Goal: Find contact information: Find contact information

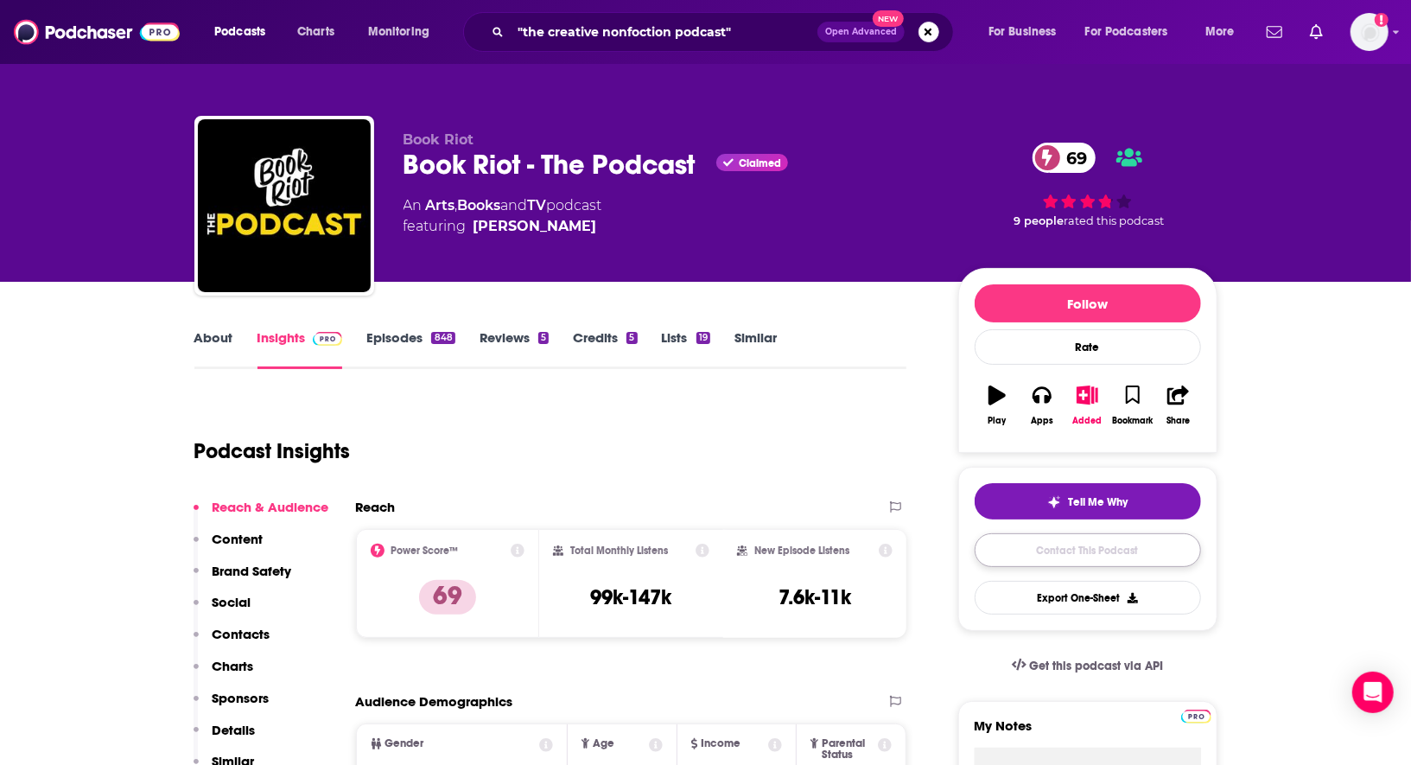
click at [1093, 543] on link "Contact This Podcast" at bounding box center [1088, 550] width 226 height 34
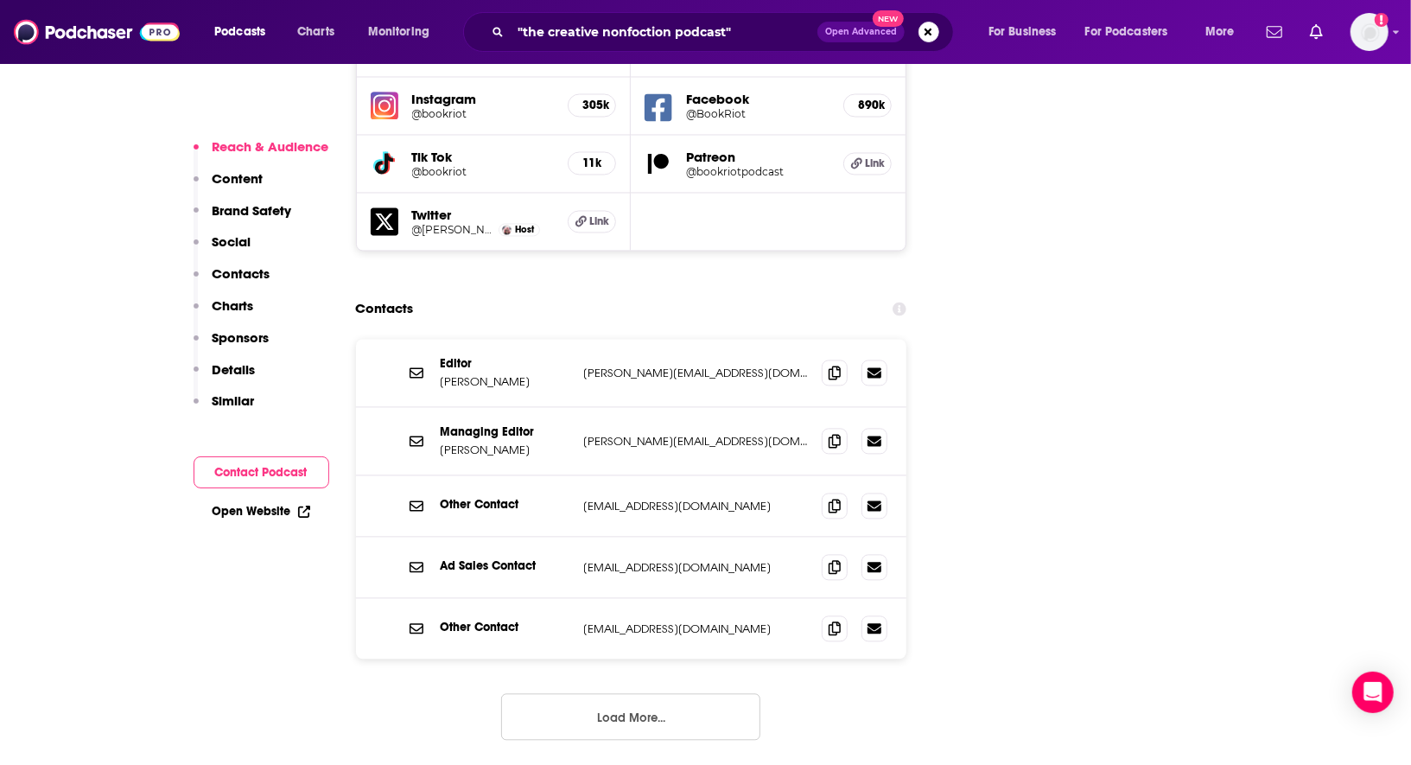
scroll to position [2094, 0]
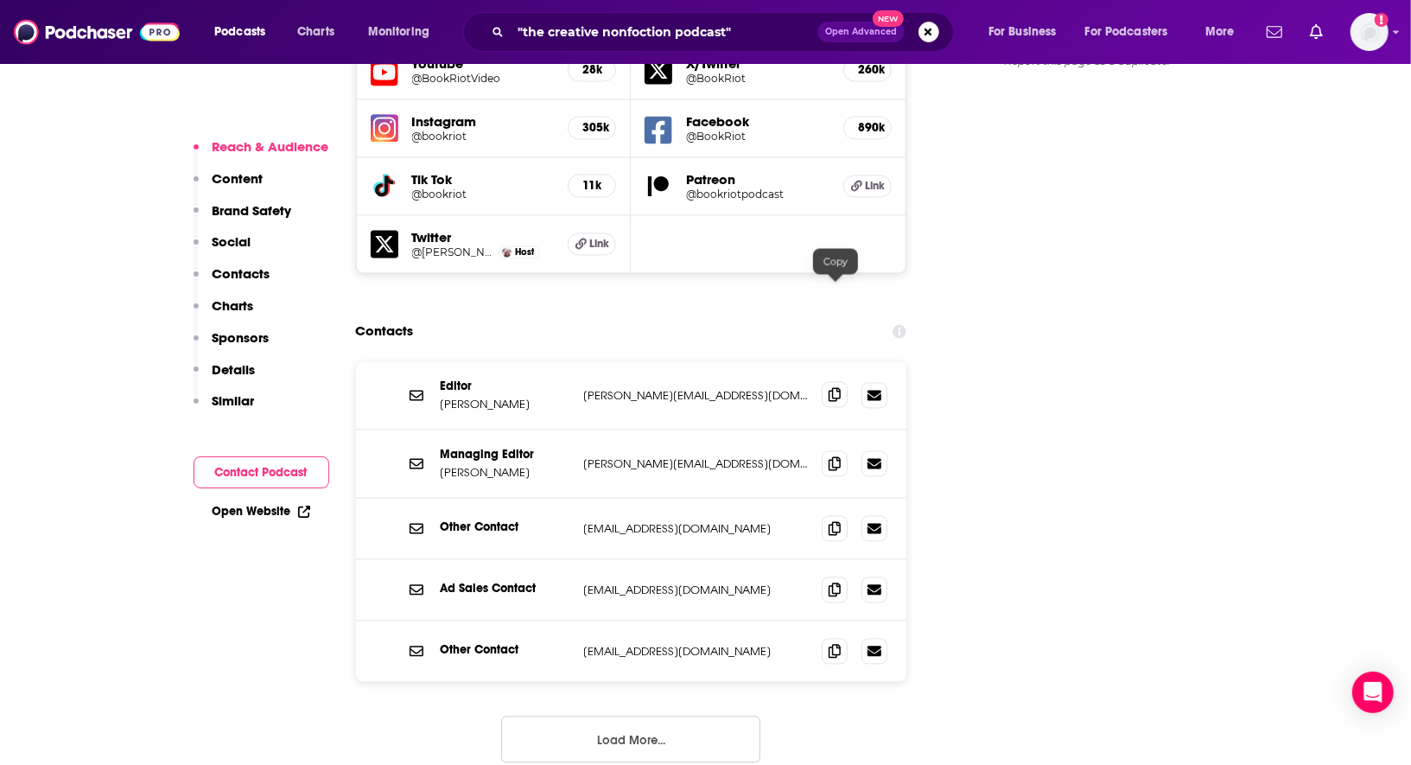
click at [835, 388] on icon at bounding box center [835, 395] width 12 height 14
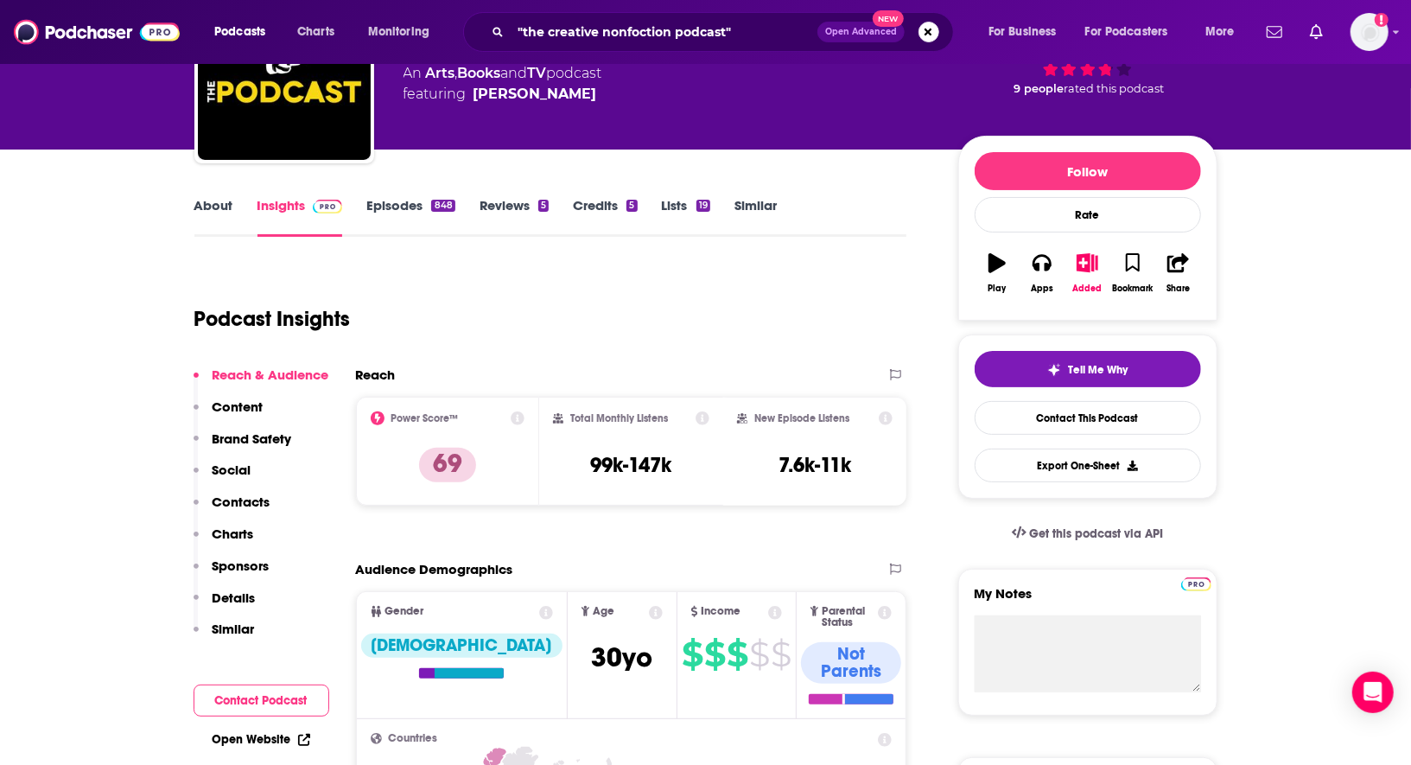
scroll to position [0, 0]
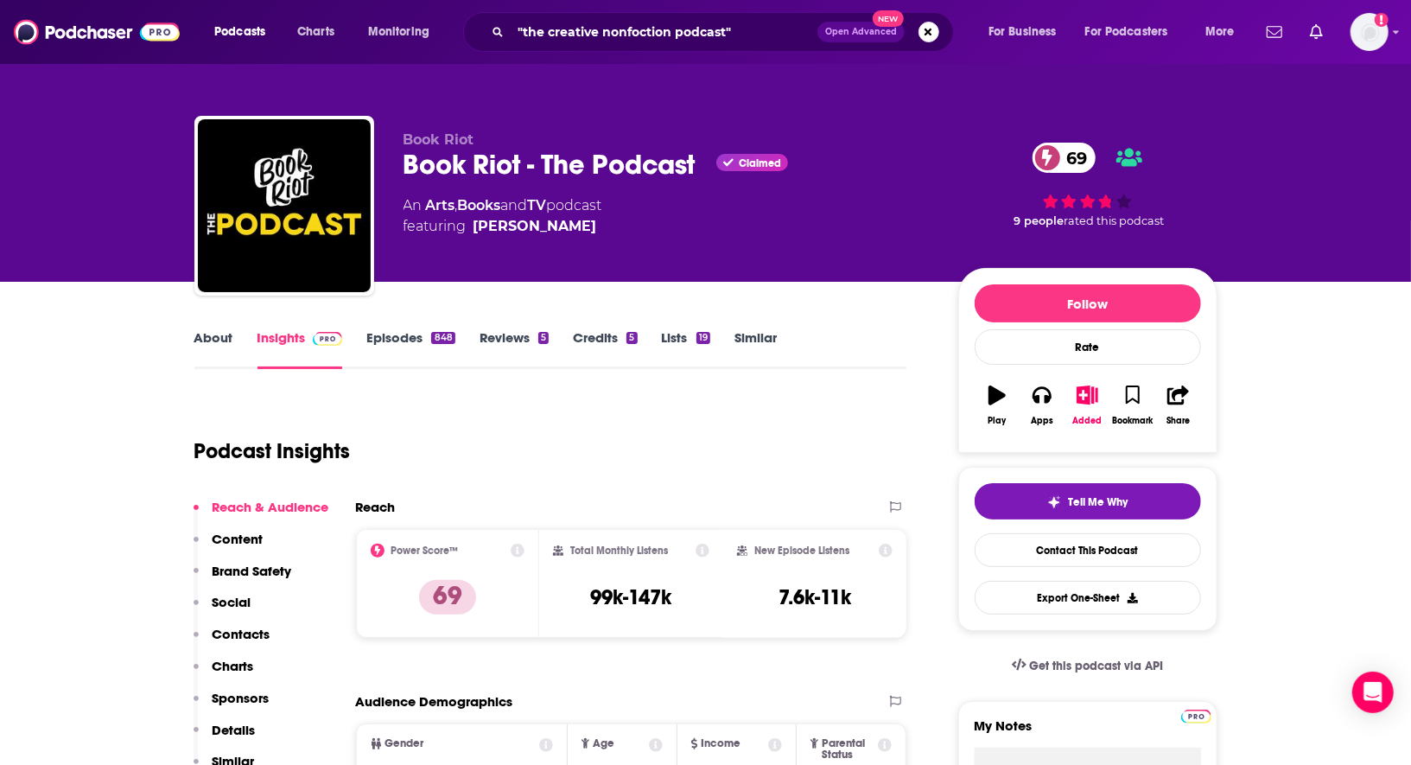
click at [216, 336] on link "About" at bounding box center [213, 349] width 39 height 40
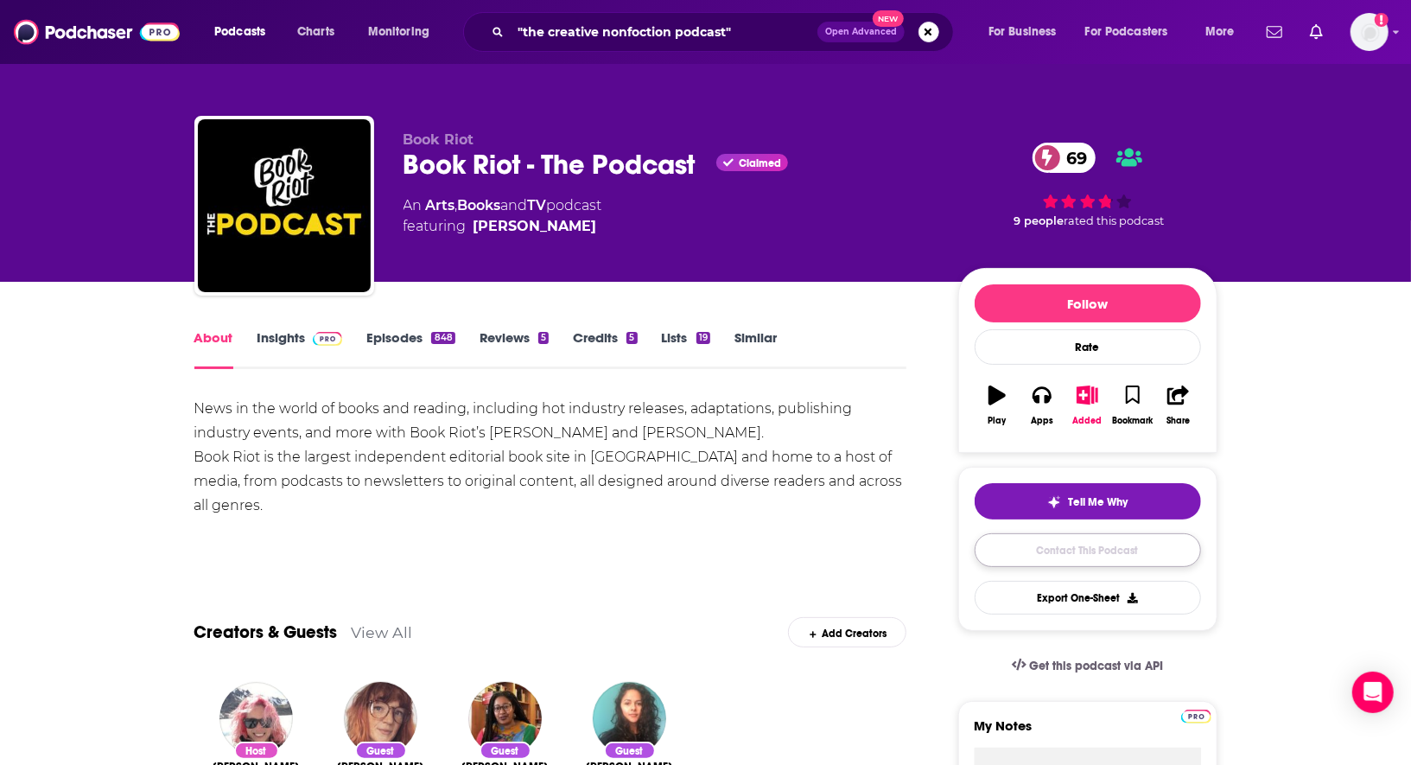
click at [1114, 551] on link "Contact This Podcast" at bounding box center [1088, 550] width 226 height 34
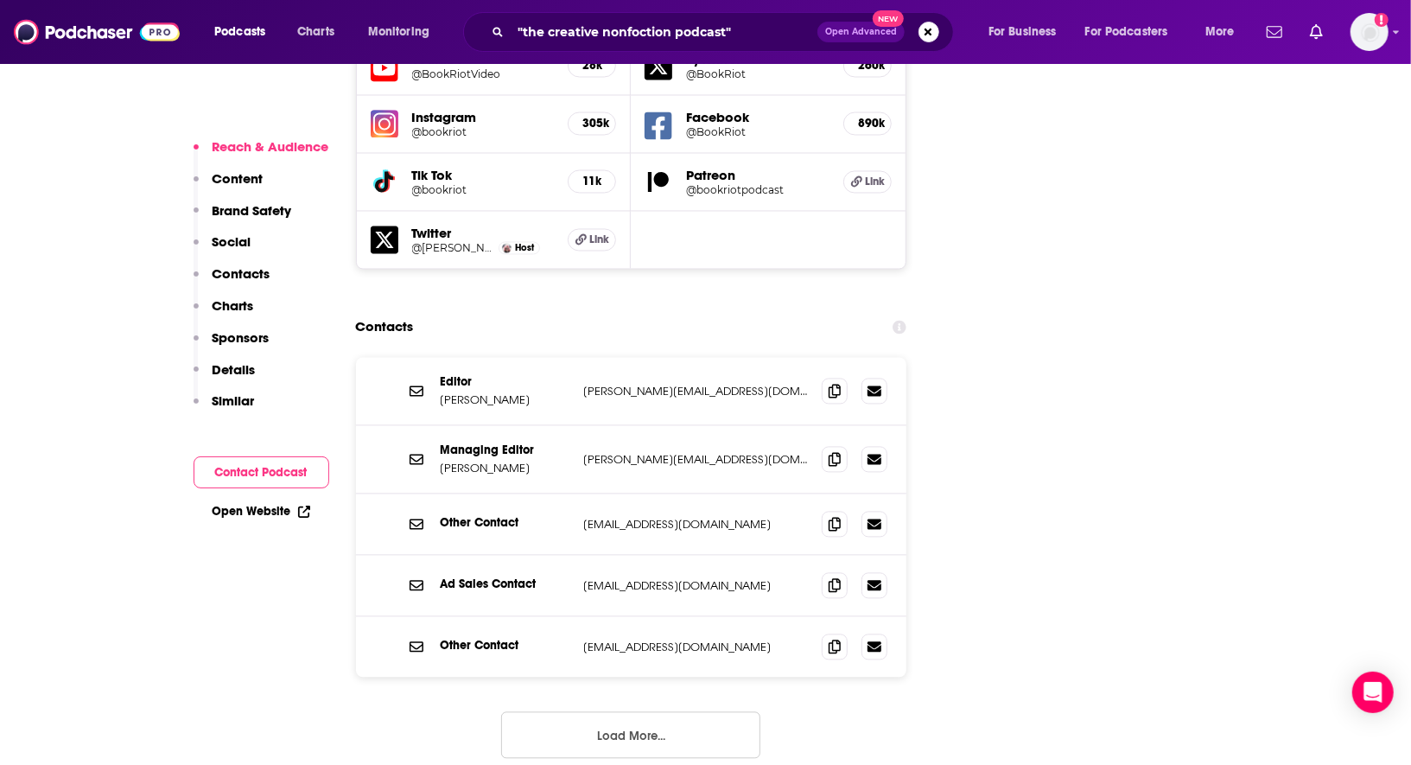
scroll to position [2092, 0]
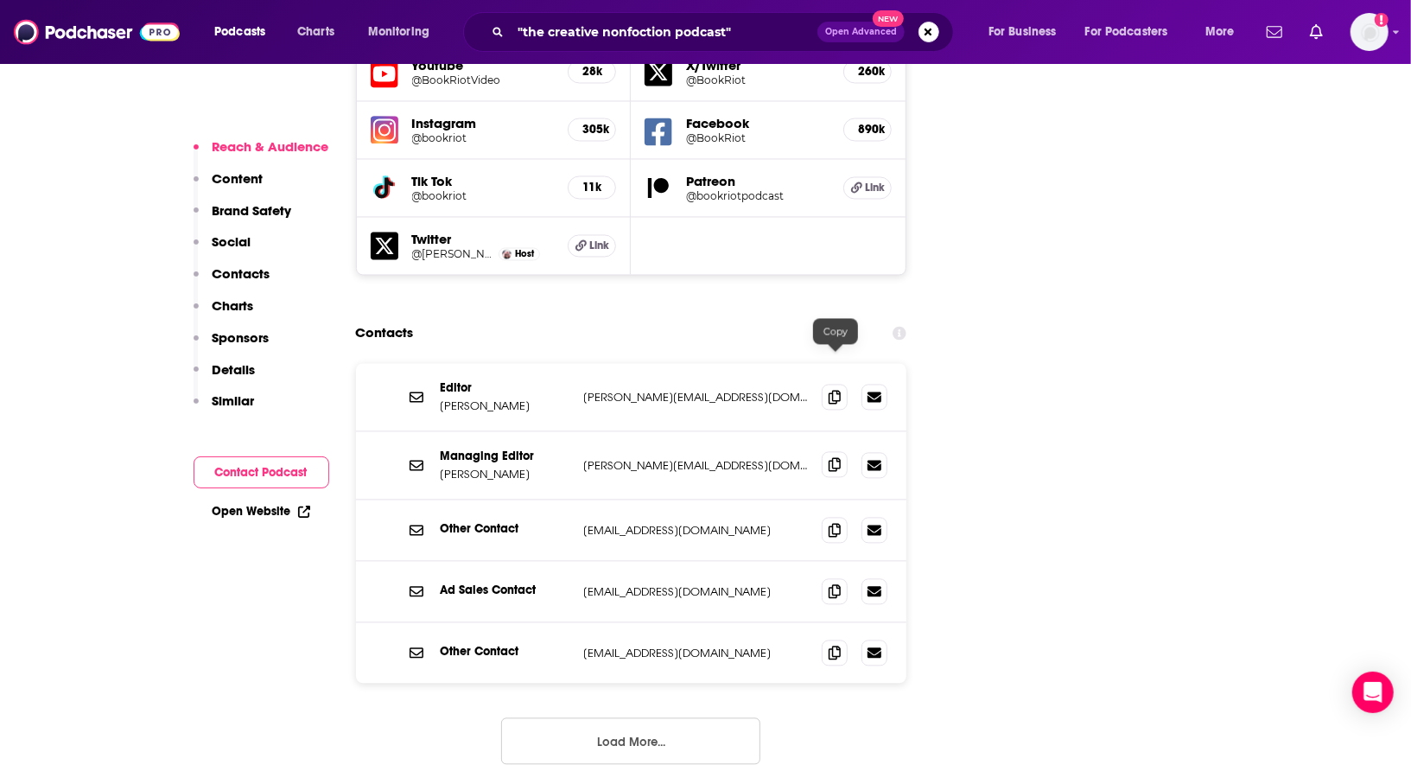
click at [837, 458] on icon at bounding box center [835, 465] width 12 height 14
